Goal: Task Accomplishment & Management: Use online tool/utility

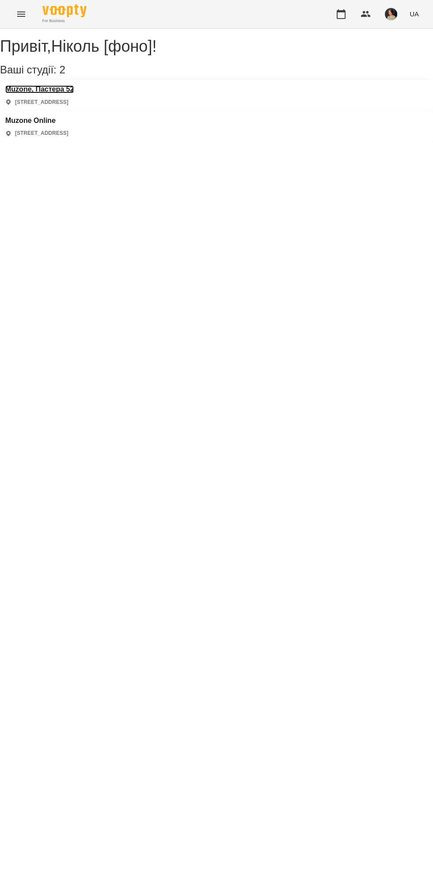
click at [61, 93] on h3 "Muzone, Пастера 52" at bounding box center [39, 89] width 69 height 8
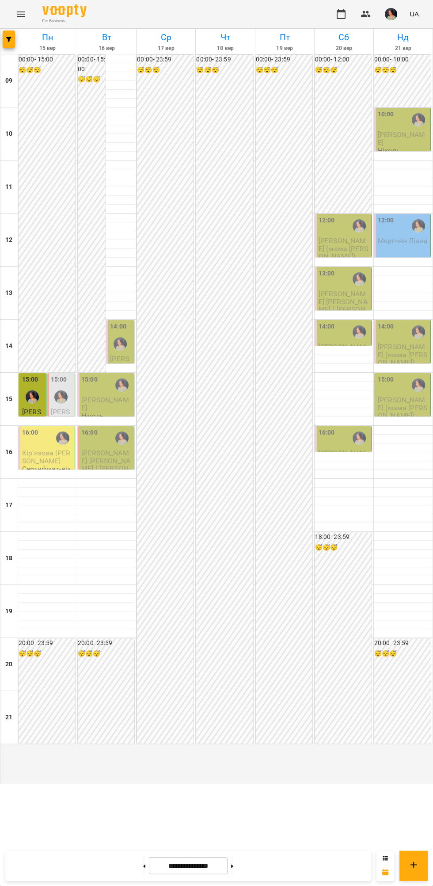
click at [33, 464] on span "Кірʼязова [PERSON_NAME]" at bounding box center [46, 457] width 48 height 16
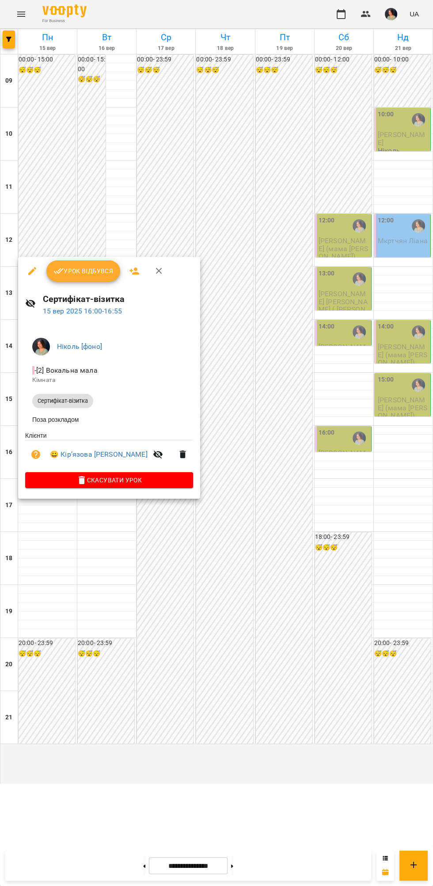
click at [84, 274] on span "Урок відбувся" at bounding box center [83, 271] width 60 height 11
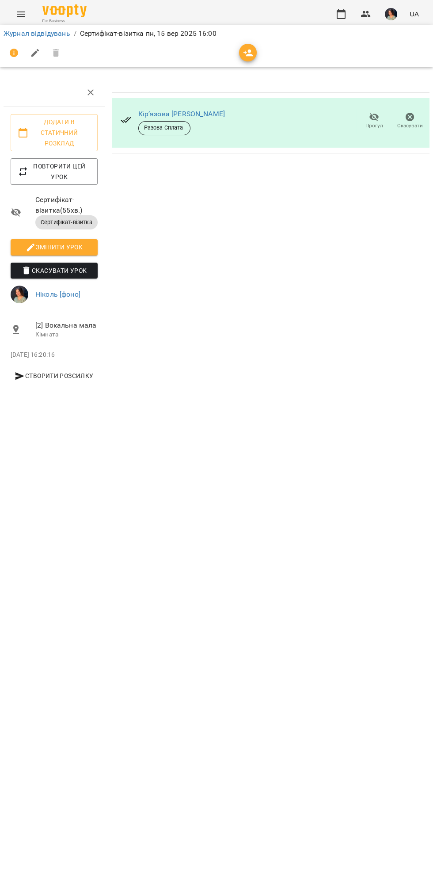
scroll to position [0, 4]
